Goal: Task Accomplishment & Management: Manage account settings

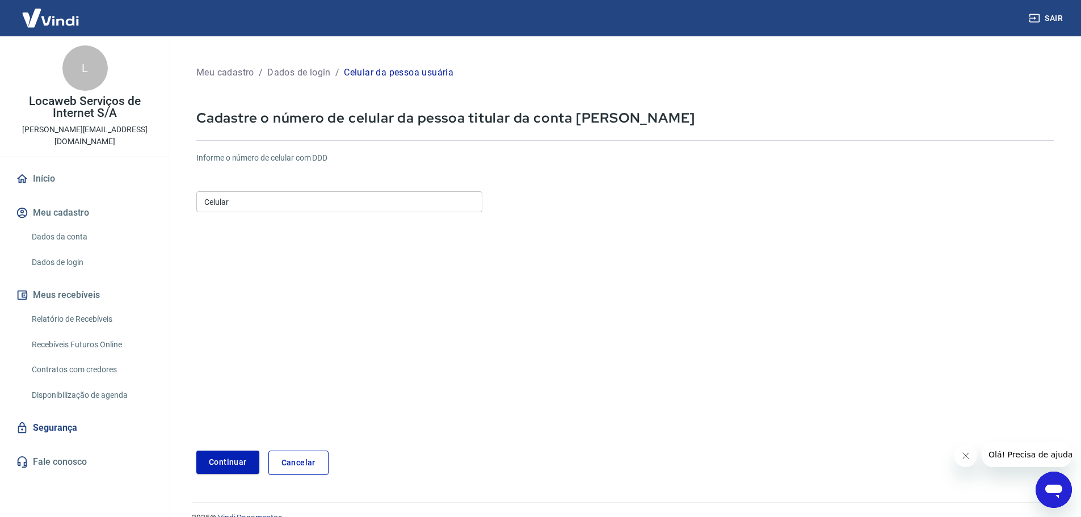
click at [281, 208] on input "Celular" at bounding box center [339, 201] width 286 height 21
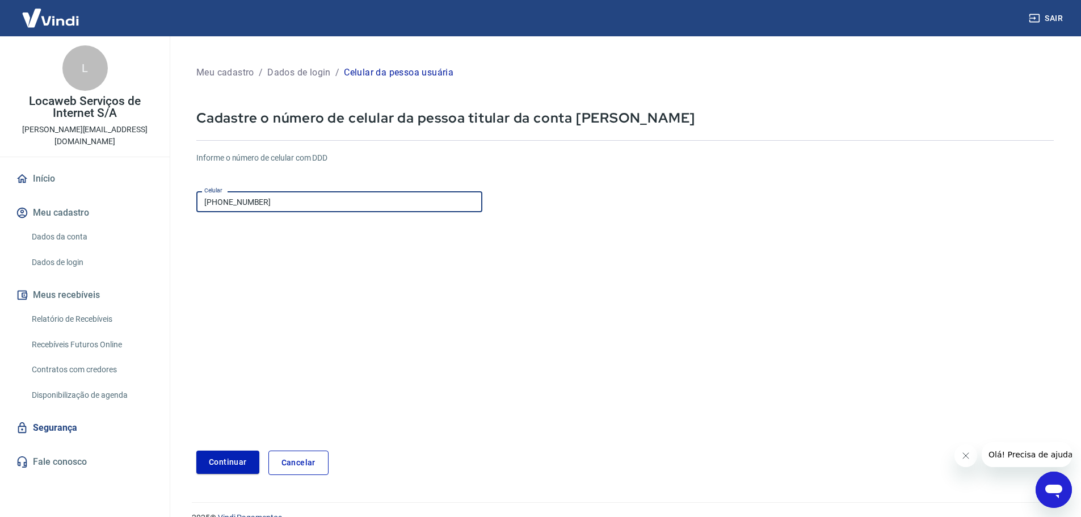
scroll to position [20, 0]
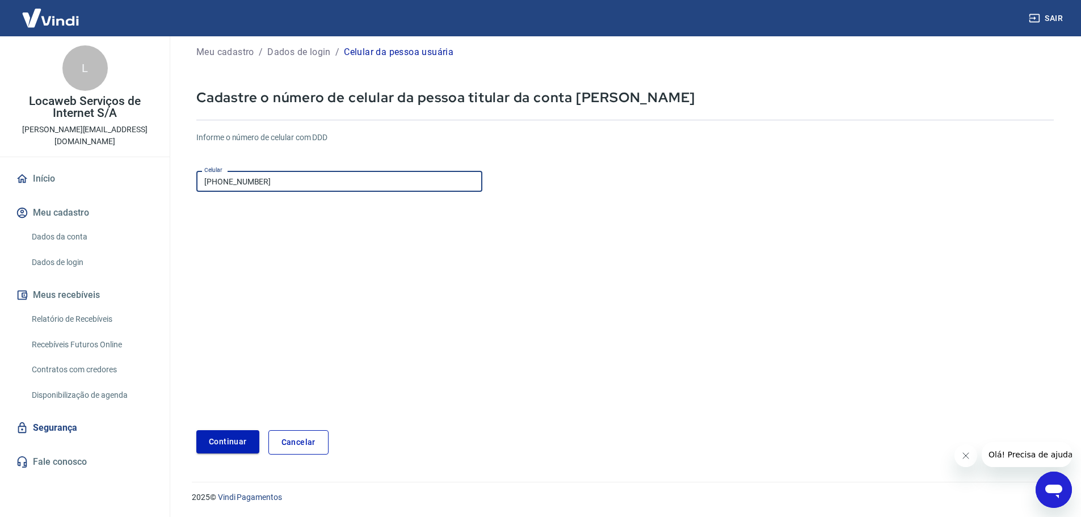
type input "(11) 96117-6833"
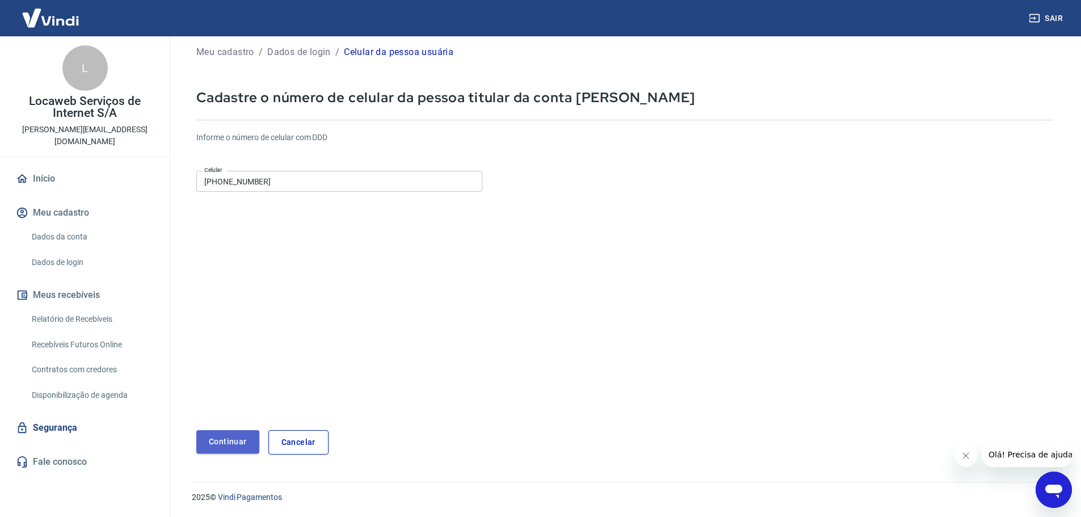
click at [237, 439] on button "Continuar" at bounding box center [227, 441] width 63 height 23
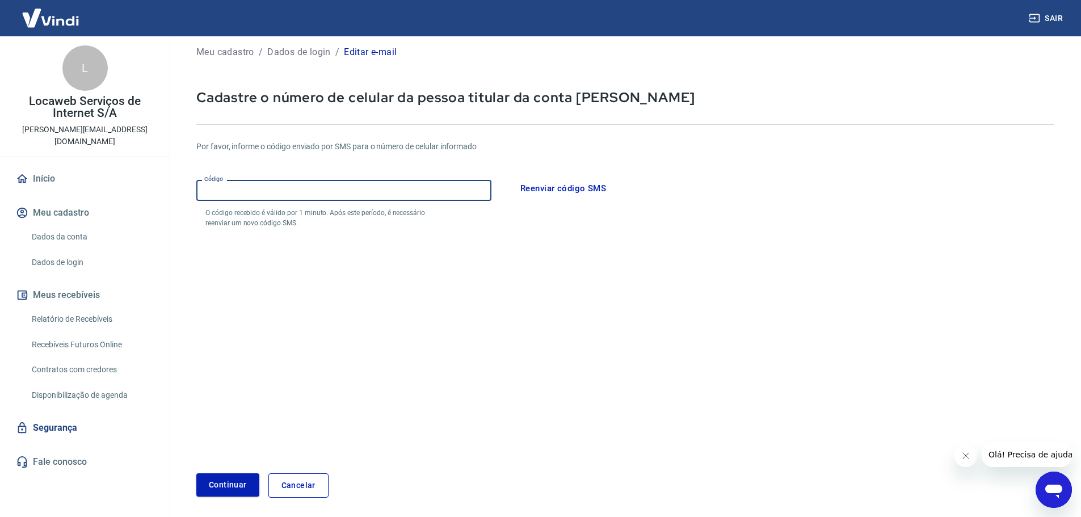
click at [260, 195] on input "Código" at bounding box center [343, 190] width 295 height 21
type input "756754"
click at [221, 487] on button "Continuar" at bounding box center [227, 484] width 63 height 23
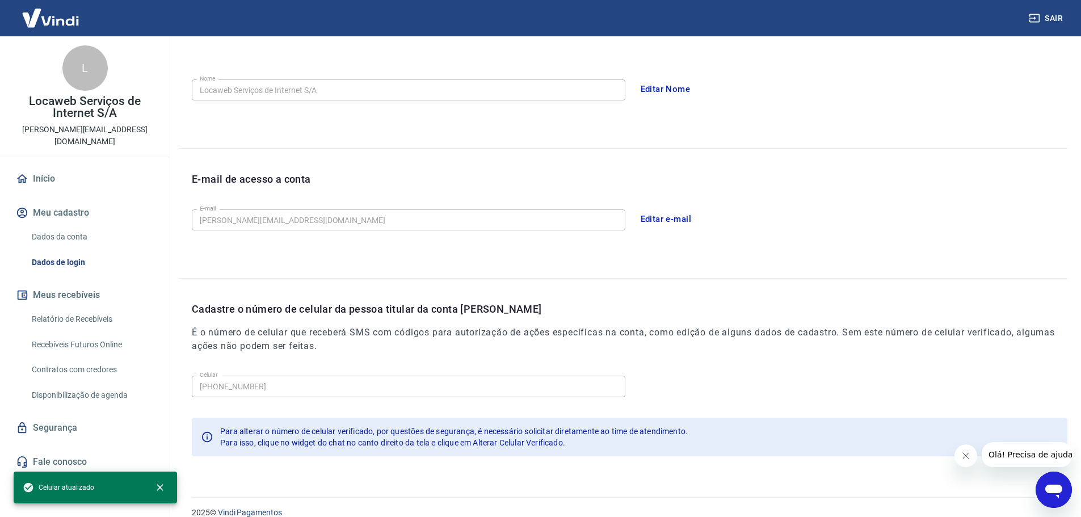
scroll to position [210, 0]
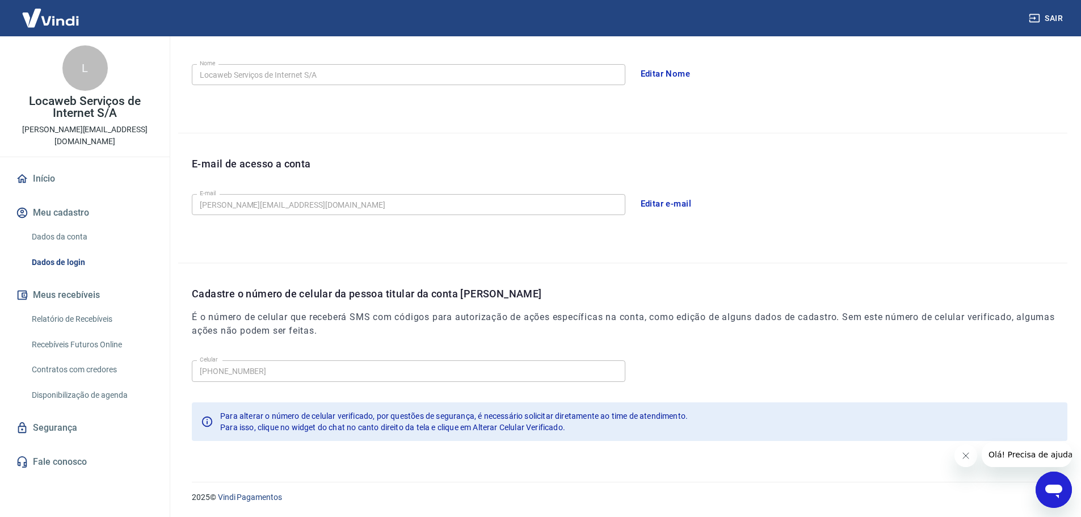
click at [962, 458] on icon "Fechar mensagem da empresa" at bounding box center [965, 455] width 9 height 9
click at [57, 166] on link "Início" at bounding box center [85, 178] width 142 height 25
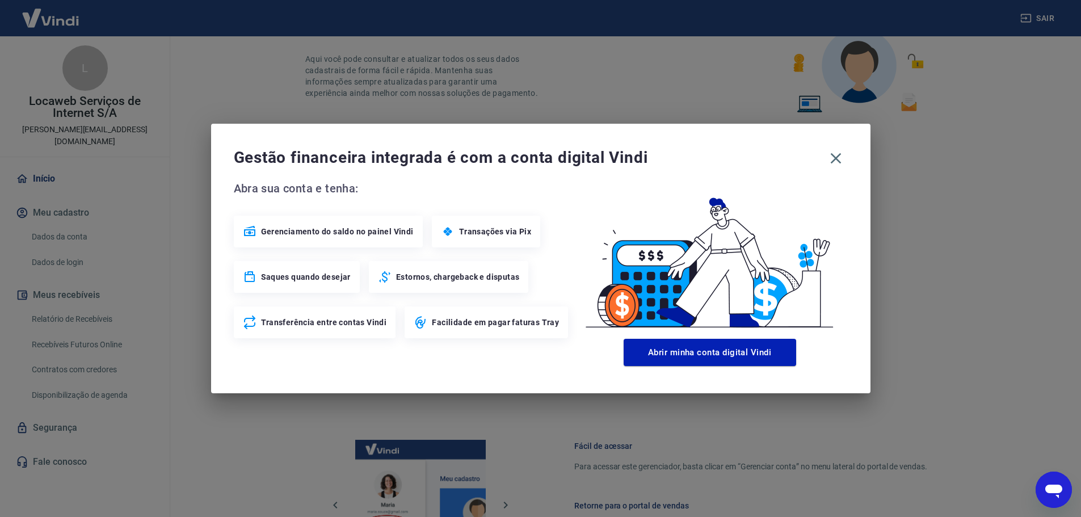
scroll to position [484, 0]
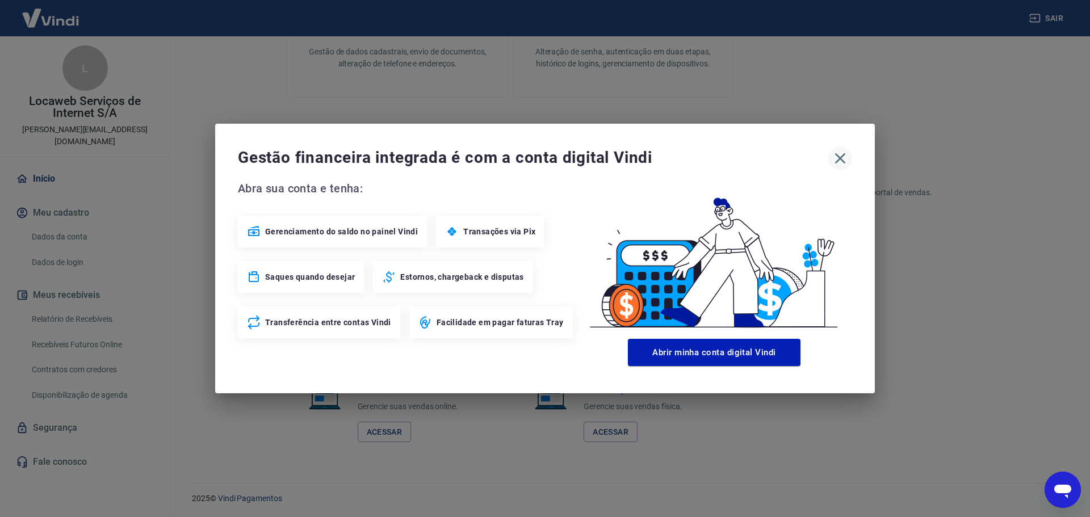
click at [835, 158] on icon "button" at bounding box center [840, 158] width 18 height 18
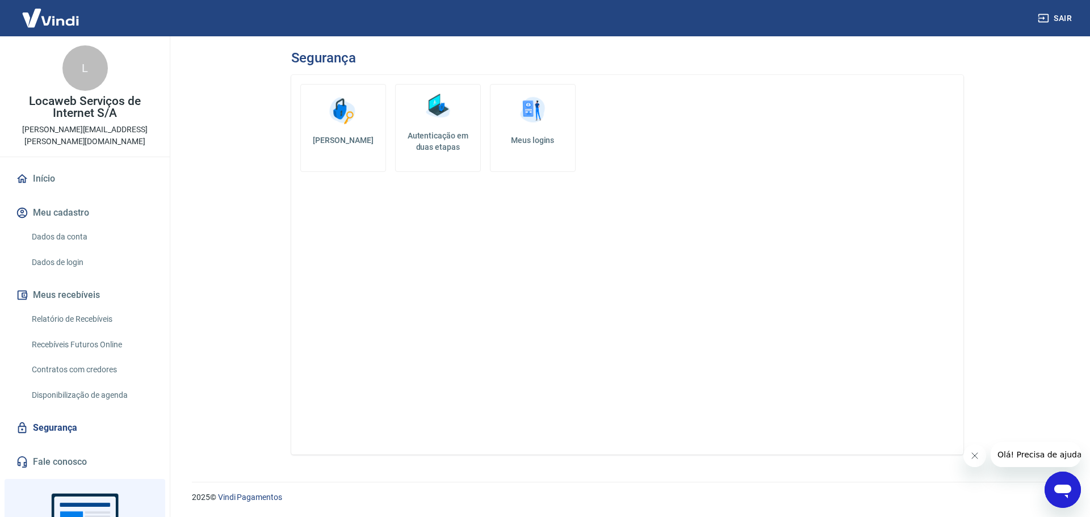
click at [441, 122] on img at bounding box center [438, 106] width 34 height 34
click at [531, 148] on link "Meus logins" at bounding box center [533, 128] width 86 height 88
click at [447, 137] on h5 "Autenticação em duas etapas" at bounding box center [437, 141] width 75 height 23
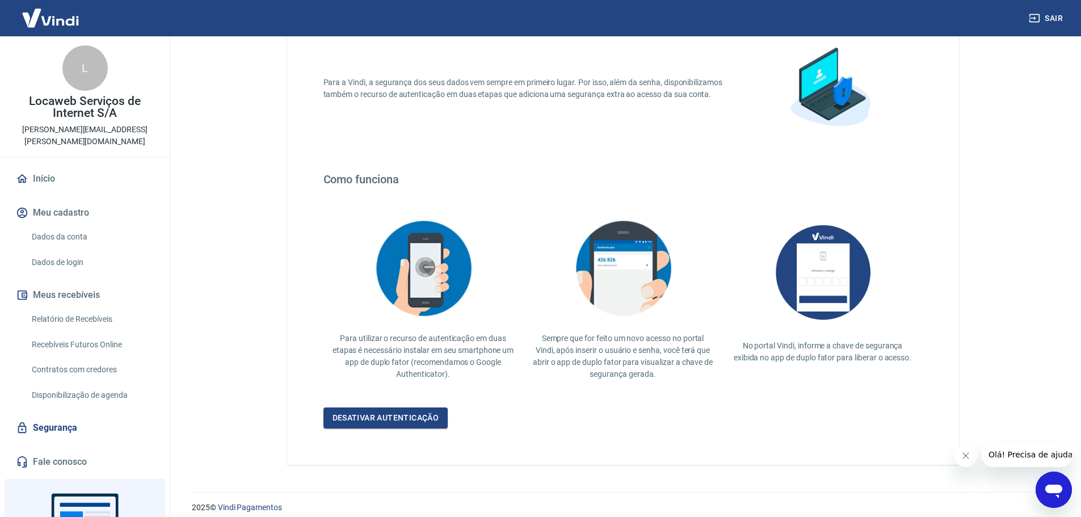
scroll to position [99, 0]
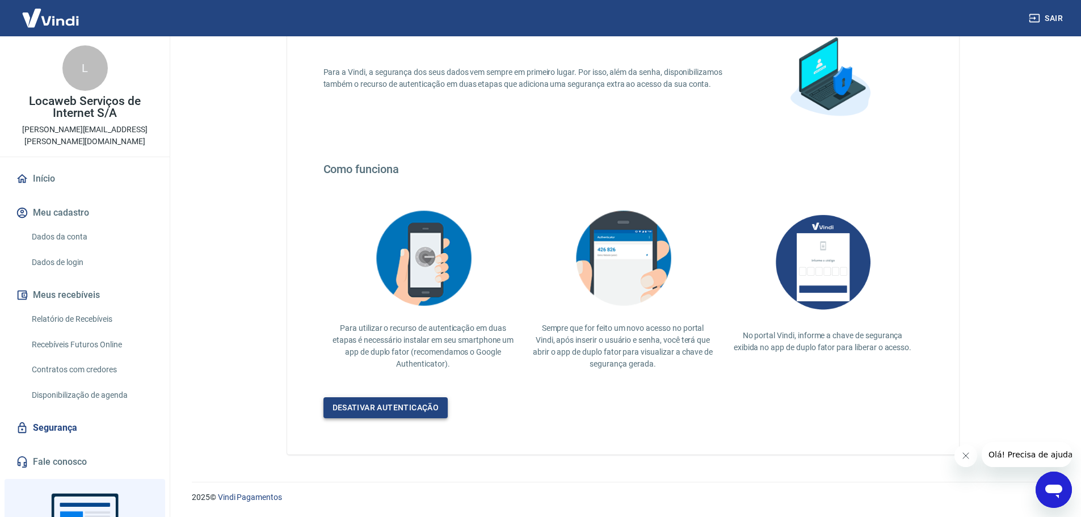
click at [411, 409] on link "Desativar autenticação" at bounding box center [385, 407] width 125 height 21
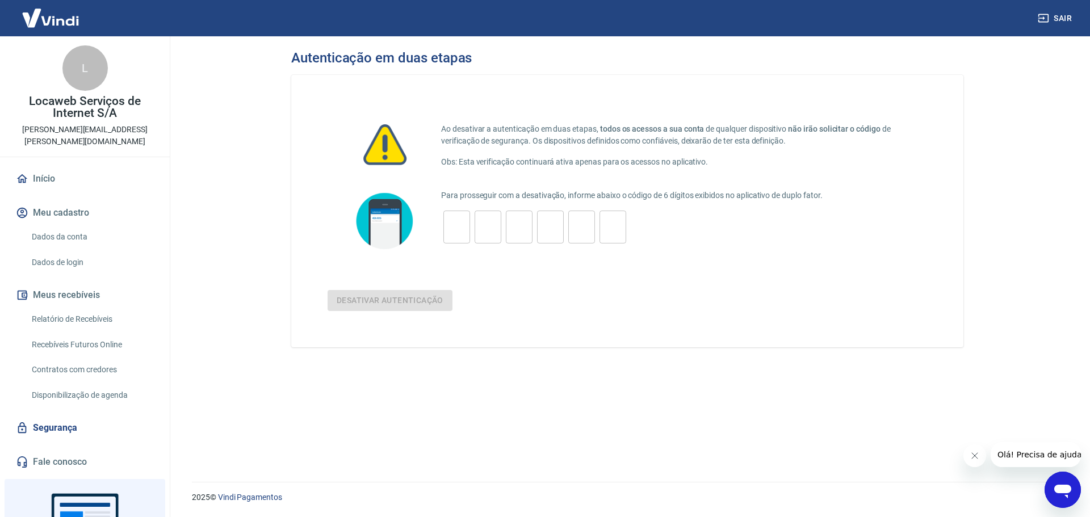
click at [459, 224] on input "tel" at bounding box center [456, 227] width 27 height 24
click at [448, 225] on input "tel" at bounding box center [456, 227] width 27 height 24
click at [452, 229] on input "tel" at bounding box center [456, 227] width 27 height 24
type input "5"
type input "8"
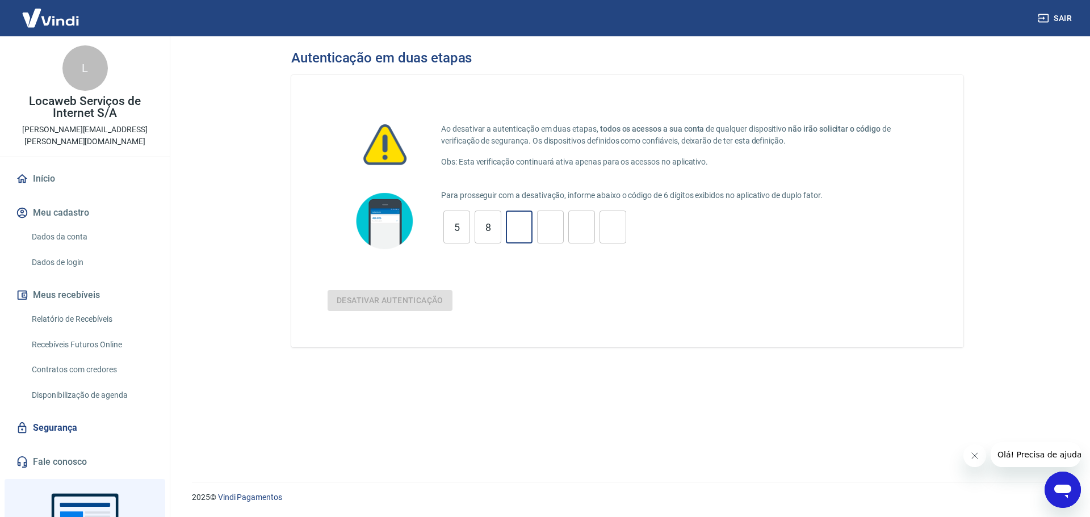
type input "6"
type input "5"
type input "9"
type input "7"
click at [393, 304] on button "Desativar autenticação" at bounding box center [389, 300] width 125 height 21
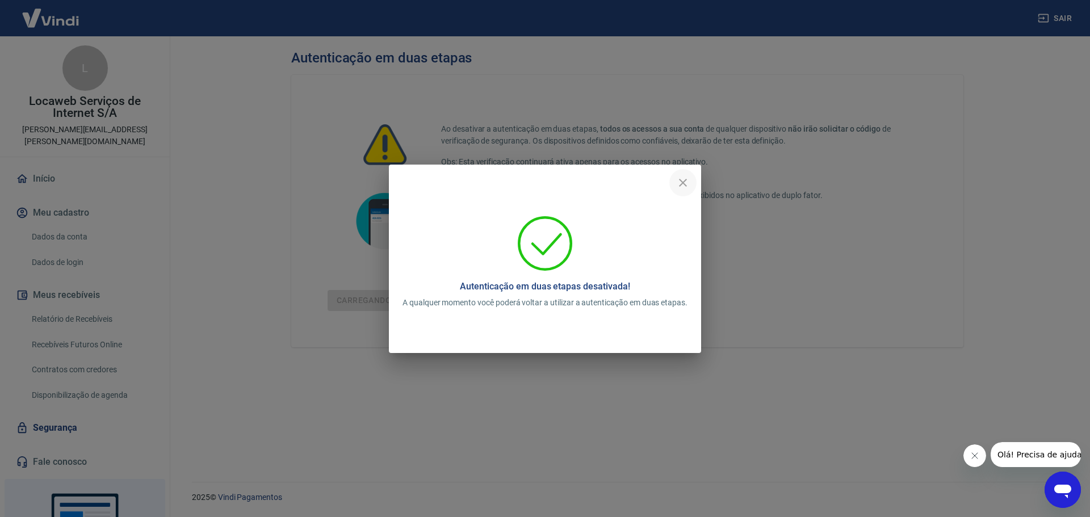
click at [682, 185] on icon "close" at bounding box center [683, 183] width 14 height 14
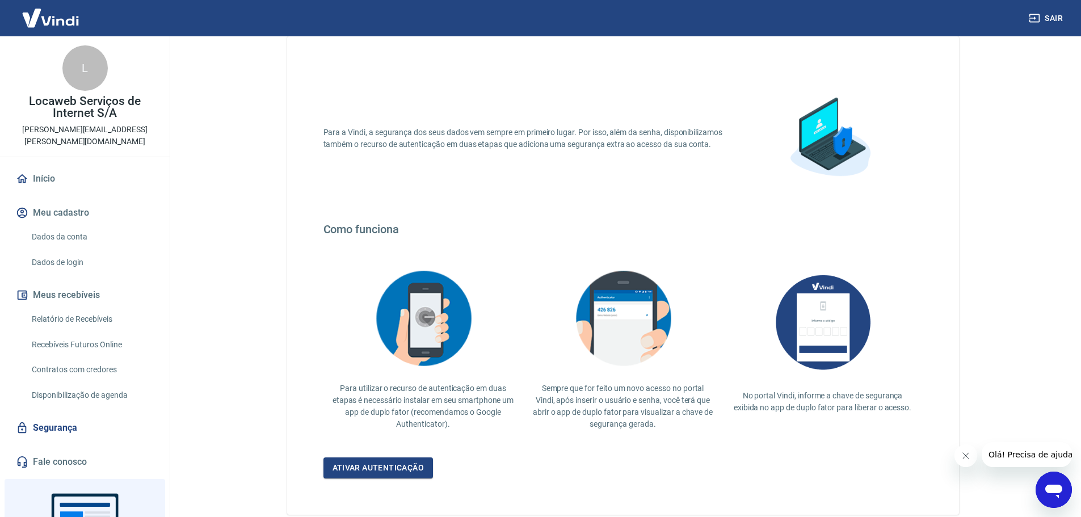
scroll to position [99, 0]
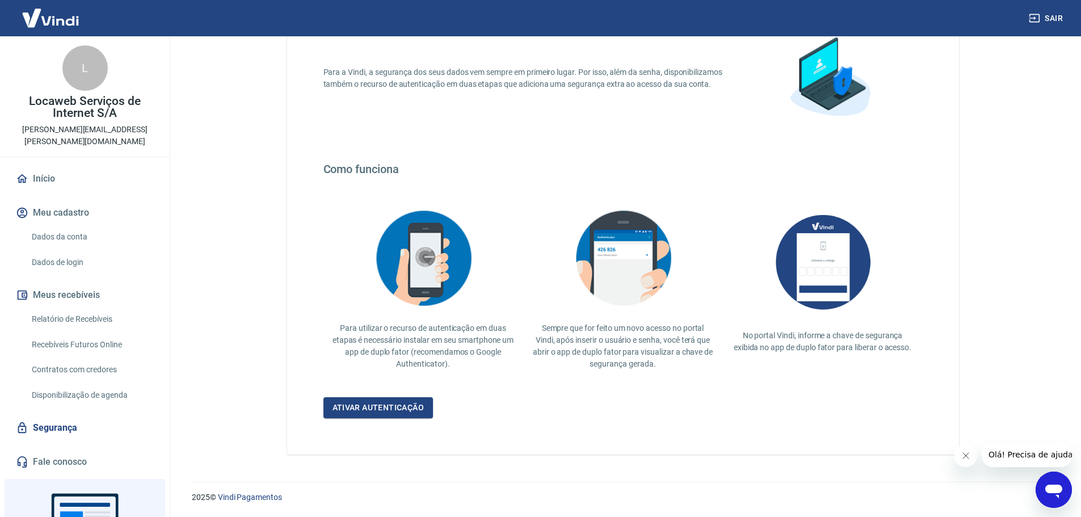
click at [1055, 11] on button "Sair" at bounding box center [1047, 18] width 41 height 21
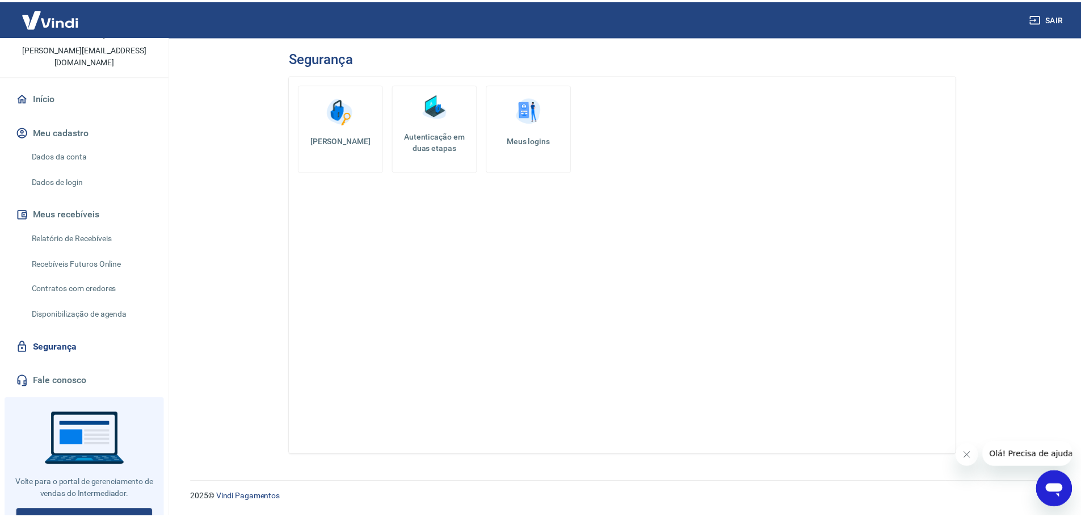
scroll to position [83, 0]
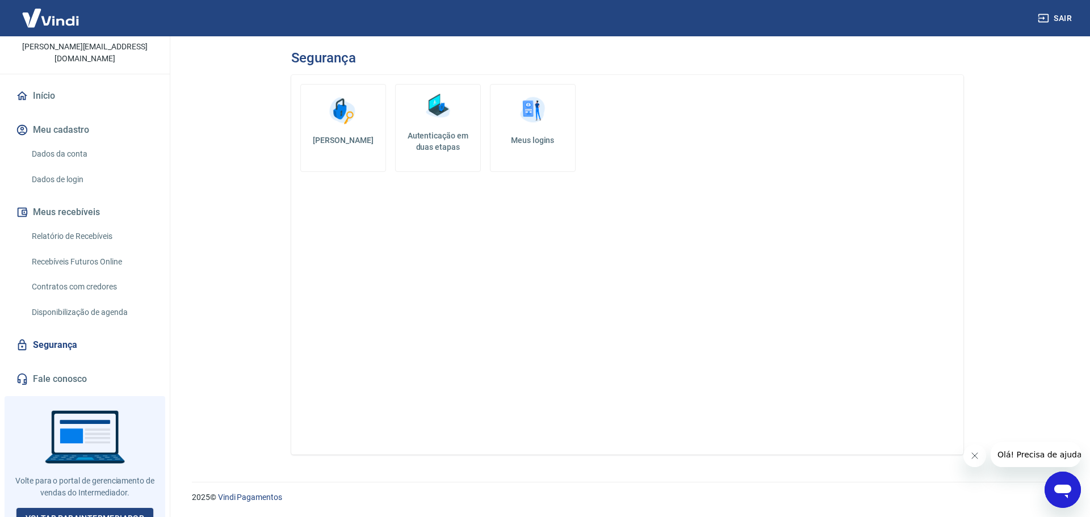
click at [454, 151] on h5 "Autenticação em duas etapas" at bounding box center [437, 141] width 75 height 23
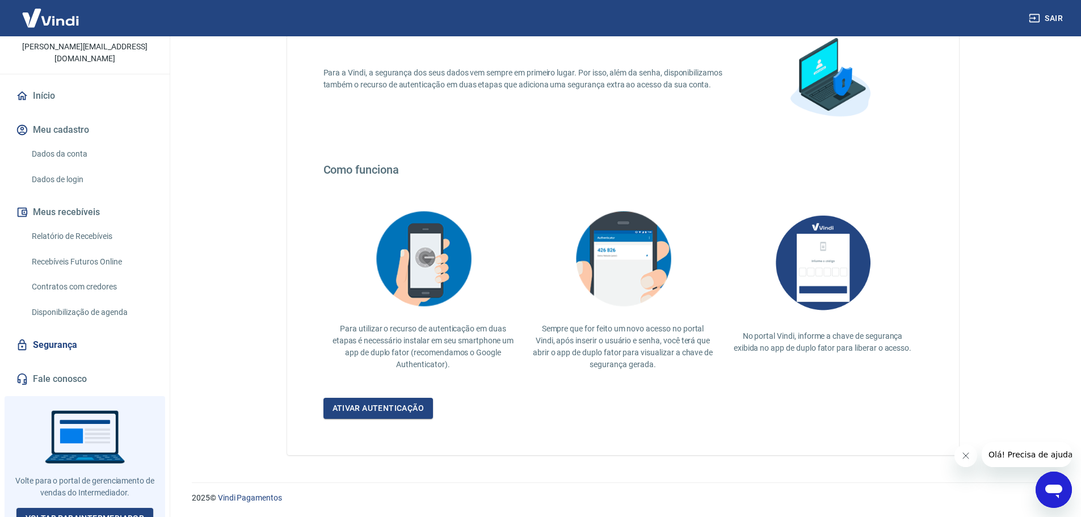
scroll to position [99, 0]
click at [395, 406] on link "Ativar autenticação" at bounding box center [378, 407] width 110 height 21
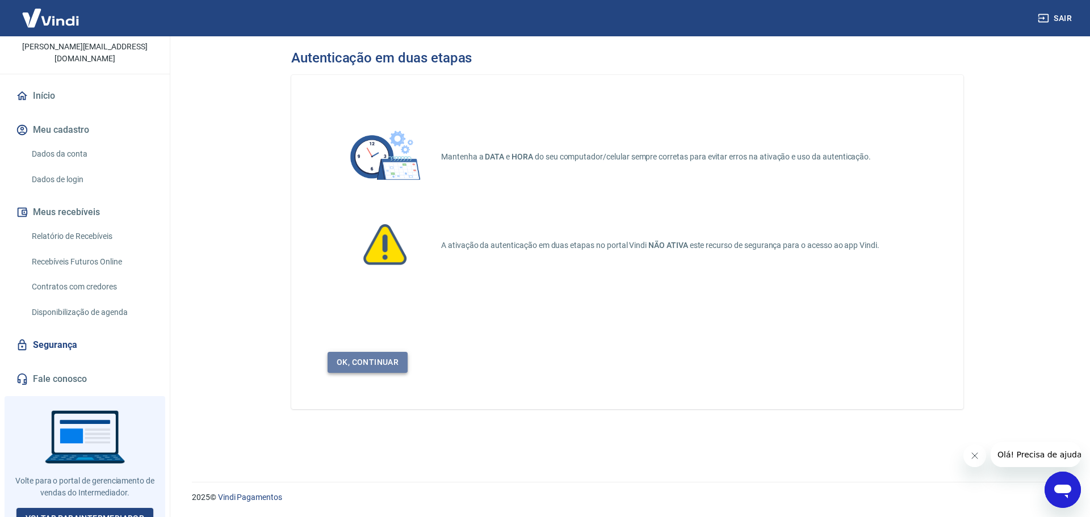
click at [384, 361] on link "Ok, continuar" at bounding box center [367, 362] width 80 height 21
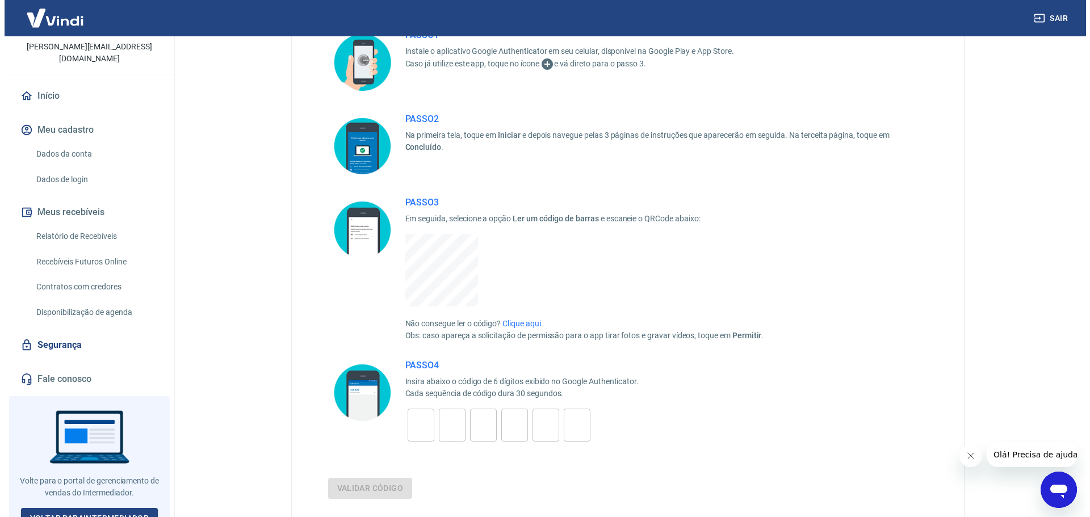
scroll to position [170, 0]
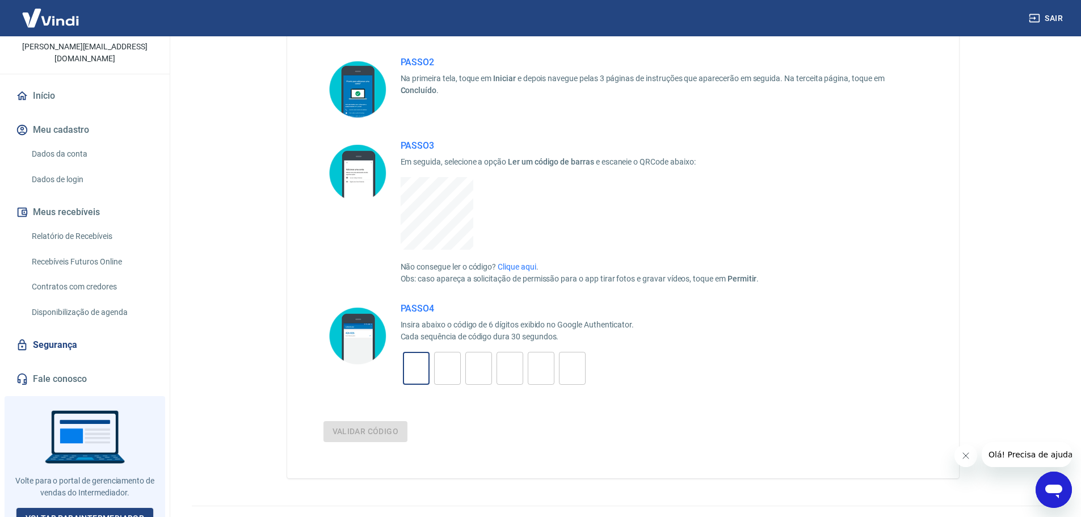
click at [424, 370] on input "tel" at bounding box center [416, 368] width 27 height 24
type input "2"
type input "7"
type input "1"
type input "5"
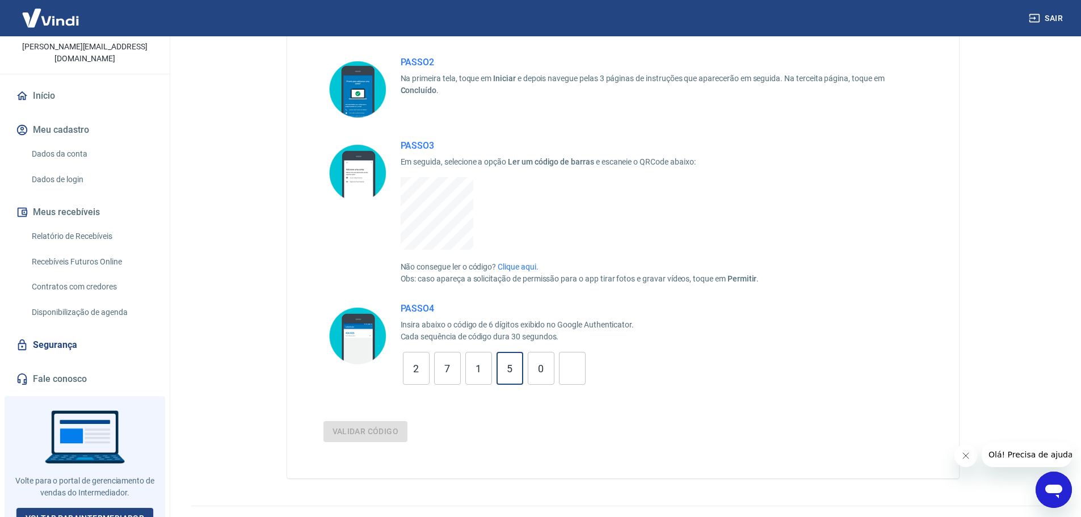
type input "0"
type input "3"
click at [380, 432] on button "Validar código" at bounding box center [365, 431] width 85 height 21
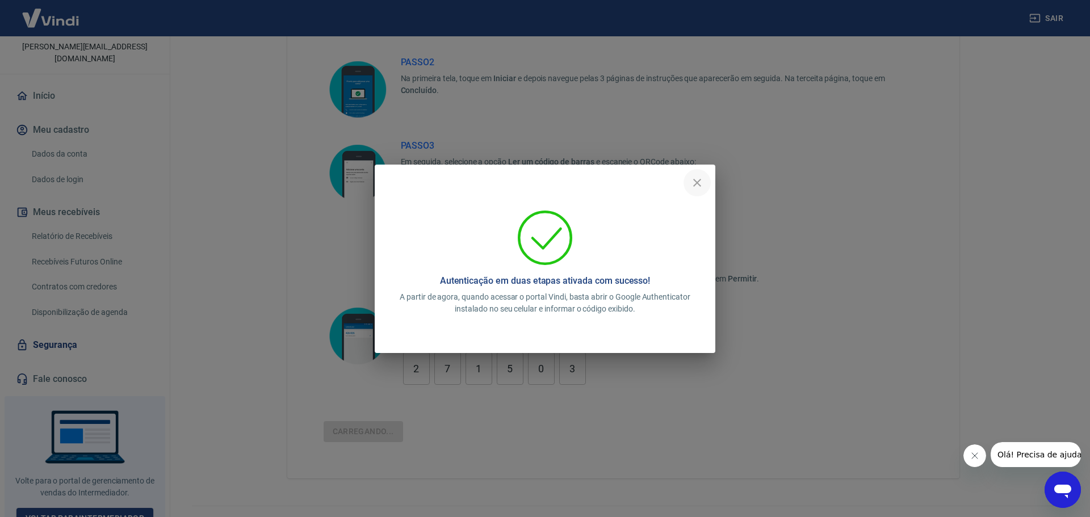
click at [701, 184] on icon "close" at bounding box center [697, 183] width 14 height 14
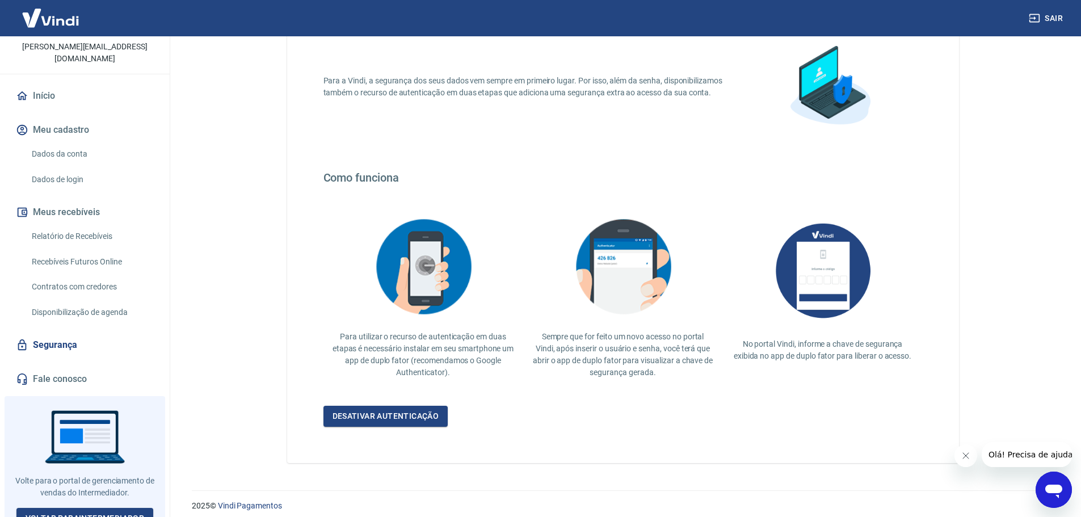
scroll to position [99, 0]
